Goal: Task Accomplishment & Management: Use online tool/utility

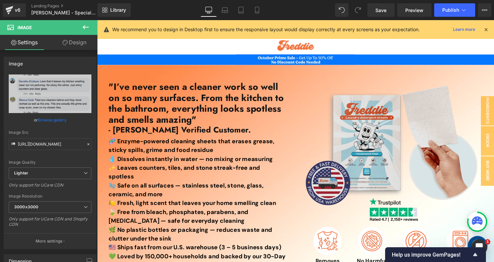
click at [394, 145] on div "Image" at bounding box center [400, 146] width 181 height 130
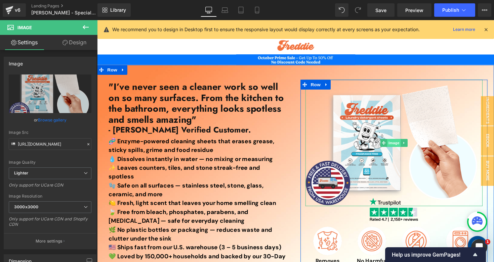
click at [400, 145] on span "Image" at bounding box center [401, 146] width 14 height 8
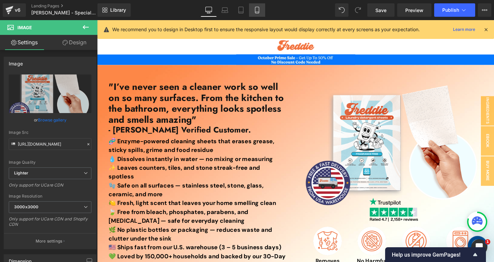
click at [259, 12] on icon at bounding box center [257, 12] width 4 height 0
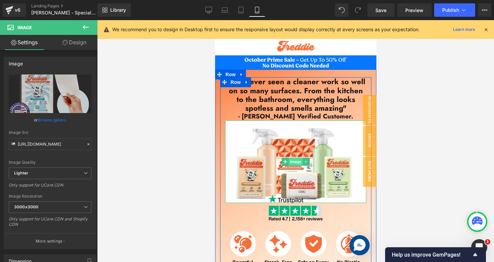
click at [292, 162] on span "Image" at bounding box center [295, 162] width 14 height 8
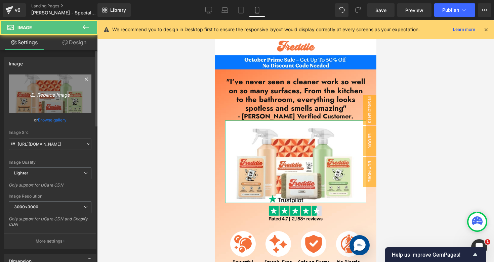
click at [34, 96] on icon at bounding box center [33, 94] width 7 height 7
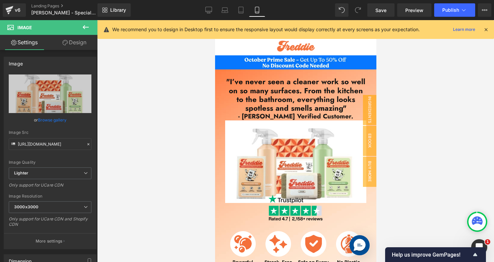
type input "C:\fakepath\Screenshot_2025-10-10_at_11.02.23_AM-removebg-preview.png"
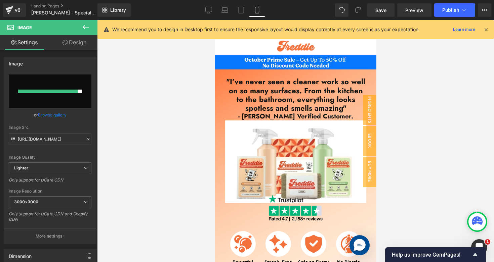
type input "https://ucarecdn.com/1b4fa8bf-d4c7-4755-bbc1-359d5c4545b8/-/format/auto/-/previ…"
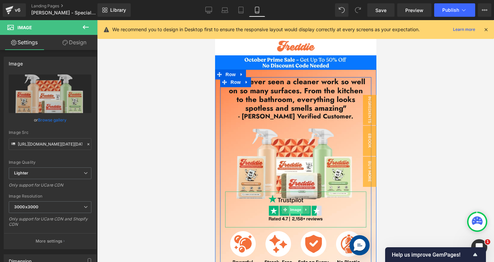
click at [291, 211] on span "Image" at bounding box center [295, 210] width 14 height 8
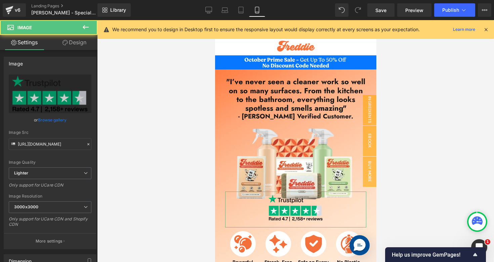
click at [72, 42] on link "Design" at bounding box center [74, 42] width 49 height 15
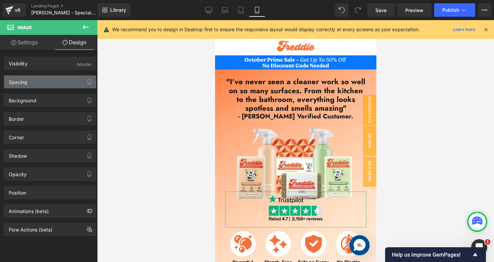
click at [45, 84] on div "Spacing" at bounding box center [50, 82] width 92 height 13
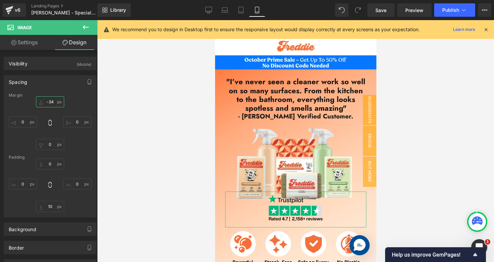
click at [51, 106] on input "-34" at bounding box center [50, 101] width 28 height 11
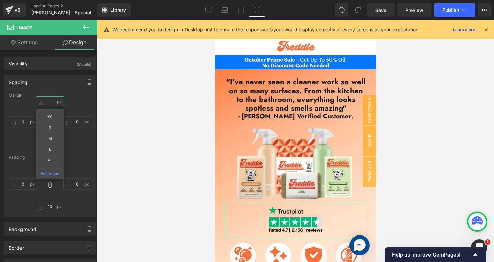
type input "--"
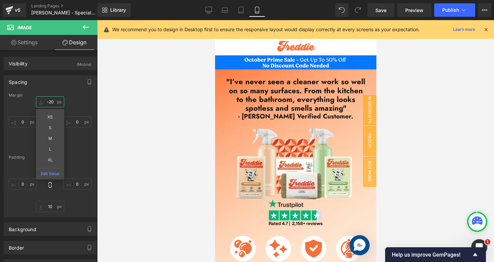
type input "-20"
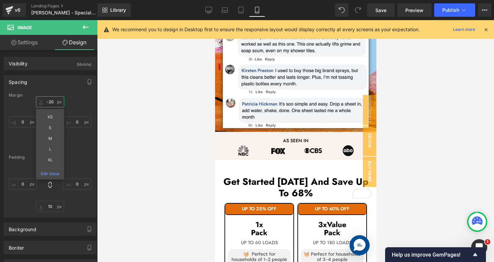
scroll to position [572, 0]
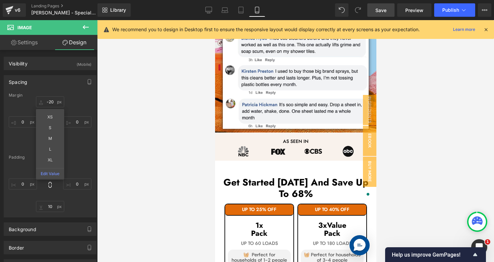
click at [383, 11] on span "Save" at bounding box center [380, 10] width 11 height 7
click at [46, 6] on link "Landing Pages" at bounding box center [69, 5] width 77 height 5
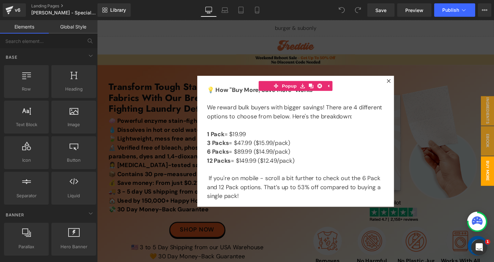
click at [441, 130] on div at bounding box center [300, 144] width 406 height 248
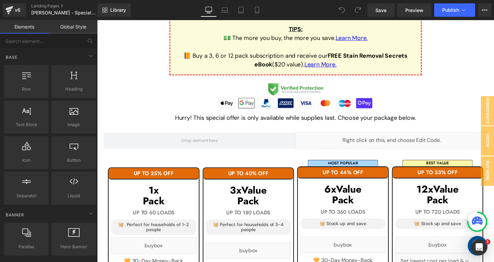
scroll to position [664, 0]
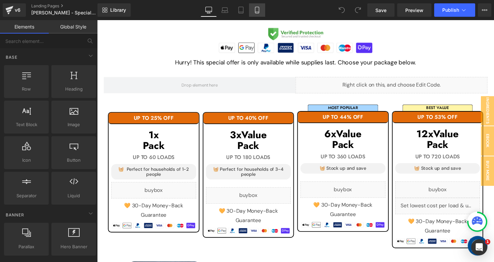
click at [253, 11] on link "Mobile" at bounding box center [257, 9] width 16 height 13
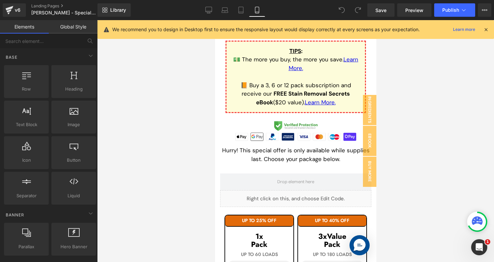
scroll to position [1213, 0]
click at [210, 12] on icon at bounding box center [209, 9] width 6 height 5
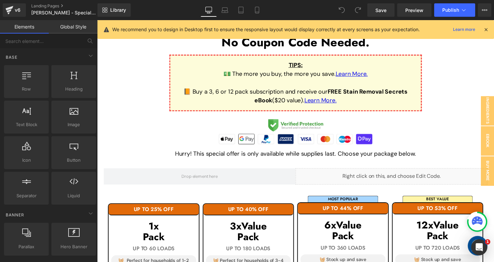
scroll to position [570, 0]
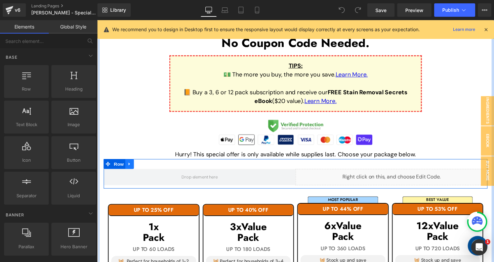
click at [128, 165] on icon at bounding box center [130, 167] width 5 height 5
click at [117, 166] on span "Row" at bounding box center [118, 168] width 13 height 10
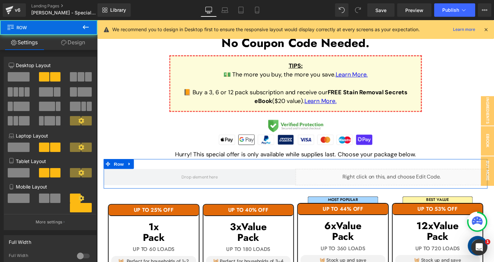
scroll to position [246, 0]
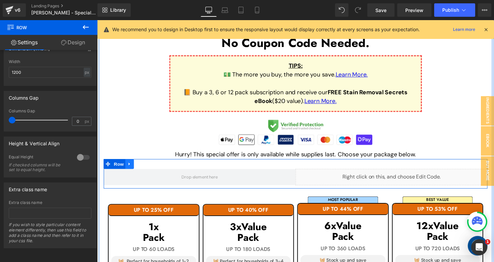
click at [131, 163] on link at bounding box center [130, 168] width 9 height 10
click at [130, 166] on icon at bounding box center [130, 167] width 5 height 5
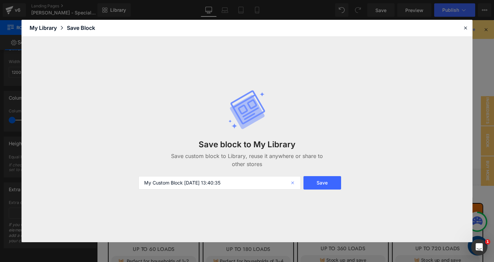
click at [294, 183] on icon at bounding box center [293, 182] width 15 height 13
type input "u"
type input "multipurpose"
click at [312, 177] on button "Save" at bounding box center [322, 182] width 38 height 13
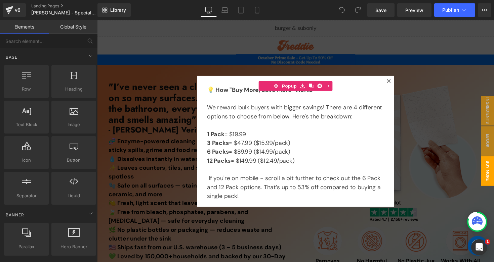
click at [153, 85] on div at bounding box center [300, 144] width 406 height 248
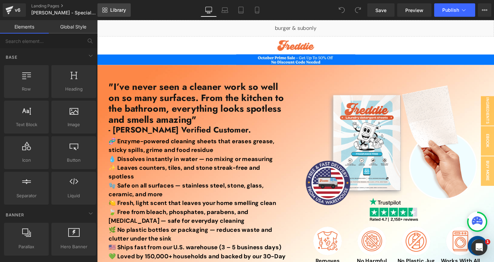
click at [108, 9] on link "Library" at bounding box center [113, 9] width 33 height 13
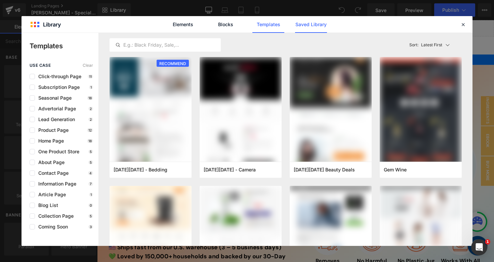
click at [316, 23] on link "Saved Library" at bounding box center [311, 24] width 32 height 17
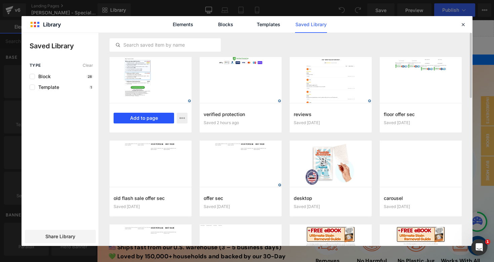
click at [134, 116] on button "Add to page" at bounding box center [143, 118] width 60 height 11
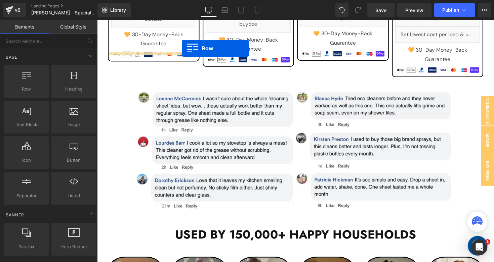
scroll to position [615, 0]
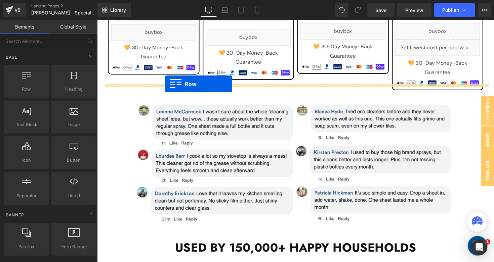
drag, startPoint x: 112, startPoint y: 59, endPoint x: 167, endPoint y: 86, distance: 60.7
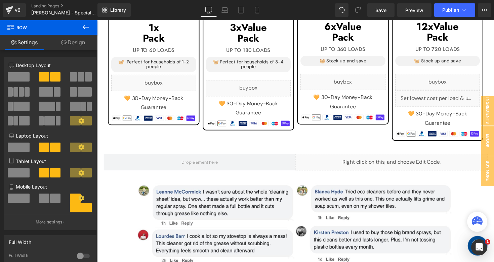
scroll to position [559, 0]
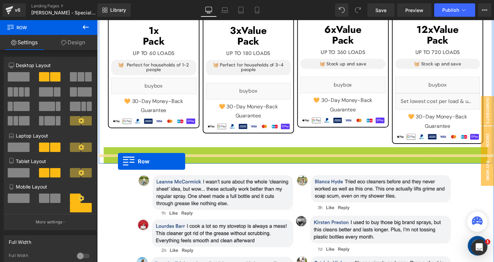
drag, startPoint x: 119, startPoint y: 148, endPoint x: 119, endPoint y: 165, distance: 17.1
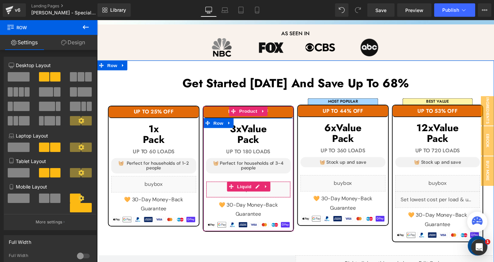
scroll to position [453, 0]
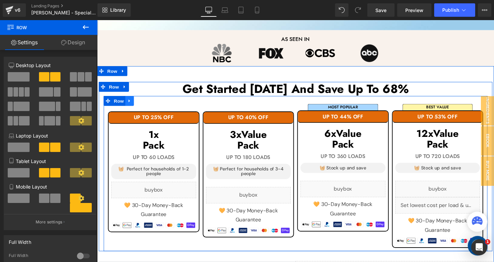
click at [130, 102] on icon at bounding box center [129, 103] width 1 height 3
click at [149, 101] on icon at bounding box center [147, 103] width 5 height 5
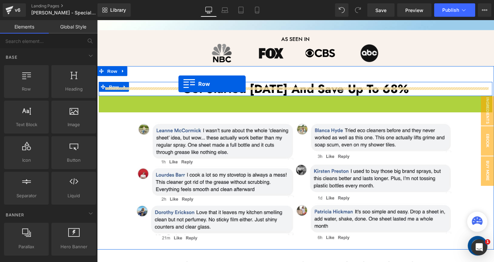
drag, startPoint x: 113, startPoint y: 93, endPoint x: 180, endPoint y: 86, distance: 67.3
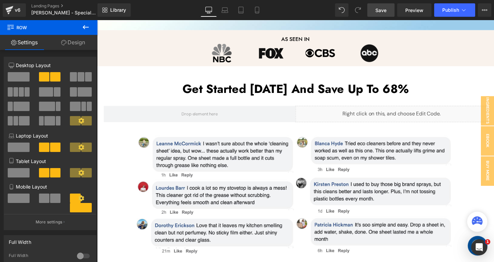
click at [375, 10] on link "Save" at bounding box center [380, 9] width 27 height 13
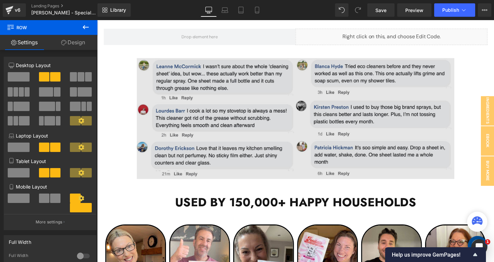
scroll to position [572, 0]
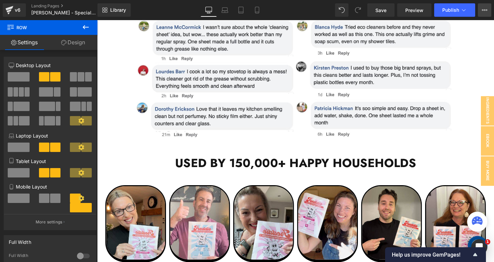
click at [483, 7] on icon at bounding box center [484, 9] width 5 height 5
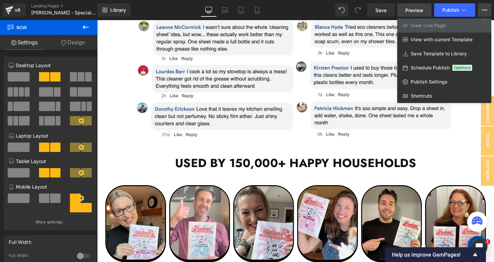
click at [409, 12] on span "Preview" at bounding box center [414, 10] width 18 height 7
